Goal: Task Accomplishment & Management: Complete application form

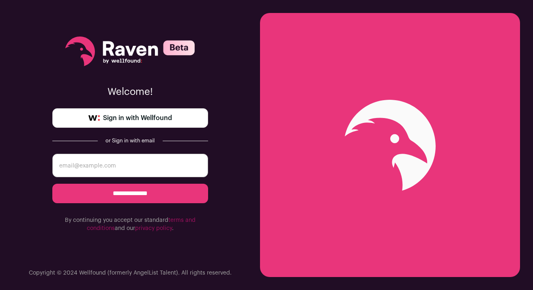
click at [127, 120] on span "Sign in with Wellfound" at bounding box center [137, 118] width 69 height 10
click at [93, 164] on input "email" at bounding box center [130, 166] width 156 height 24
type input "sdsdusty@gmail.com"
click at [52, 184] on input "**********" at bounding box center [130, 193] width 156 height 19
click at [179, 119] on link "Sign in with Wellfound" at bounding box center [130, 117] width 156 height 19
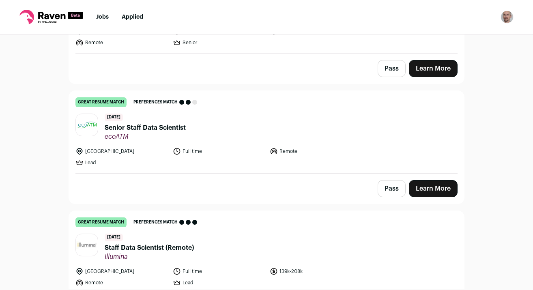
scroll to position [325, 0]
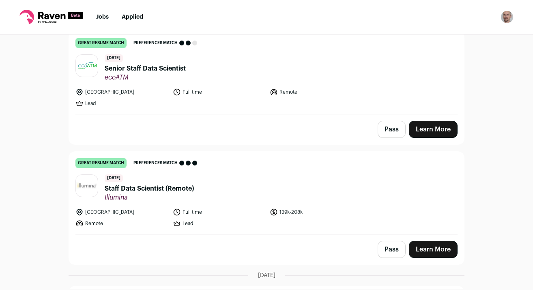
click at [140, 189] on span "Staff Data Scientist (Remote)" at bounding box center [149, 189] width 89 height 10
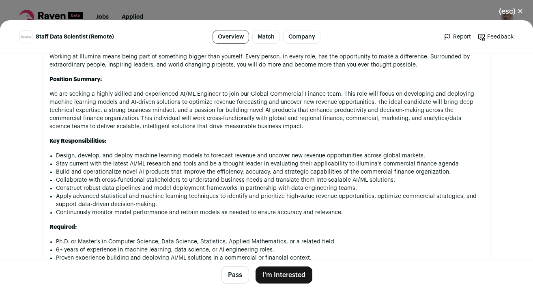
scroll to position [488, 0]
click at [521, 12] on button "(esc) ✕" at bounding box center [512, 11] width 44 height 18
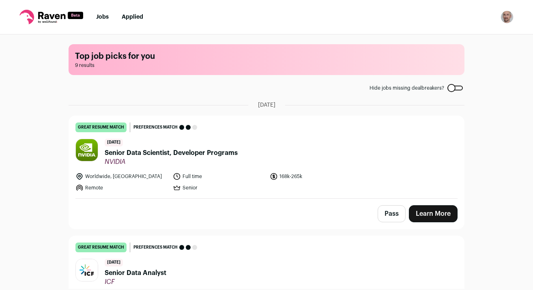
scroll to position [0, 0]
